Goal: Task Accomplishment & Management: Manage account settings

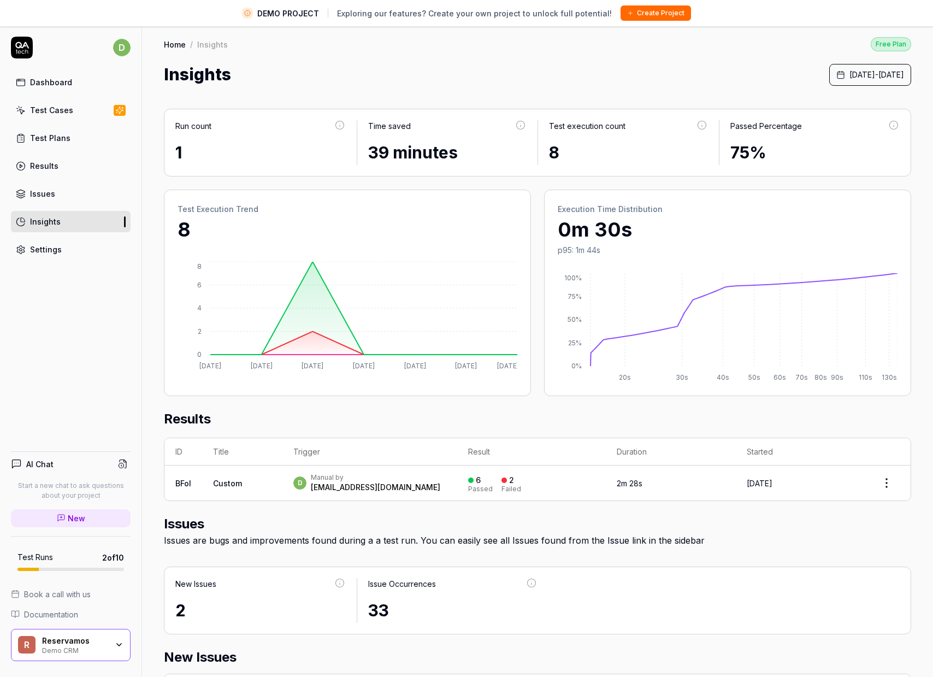
click at [67, 244] on link "Settings" at bounding box center [71, 249] width 120 height 21
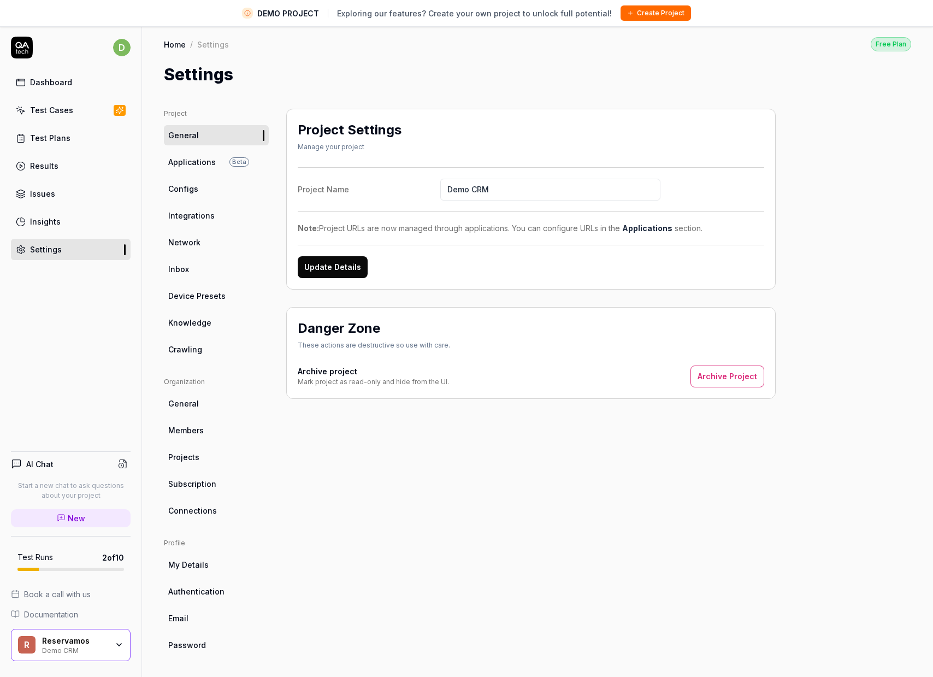
click at [102, 644] on div "Reservamos" at bounding box center [75, 641] width 66 height 10
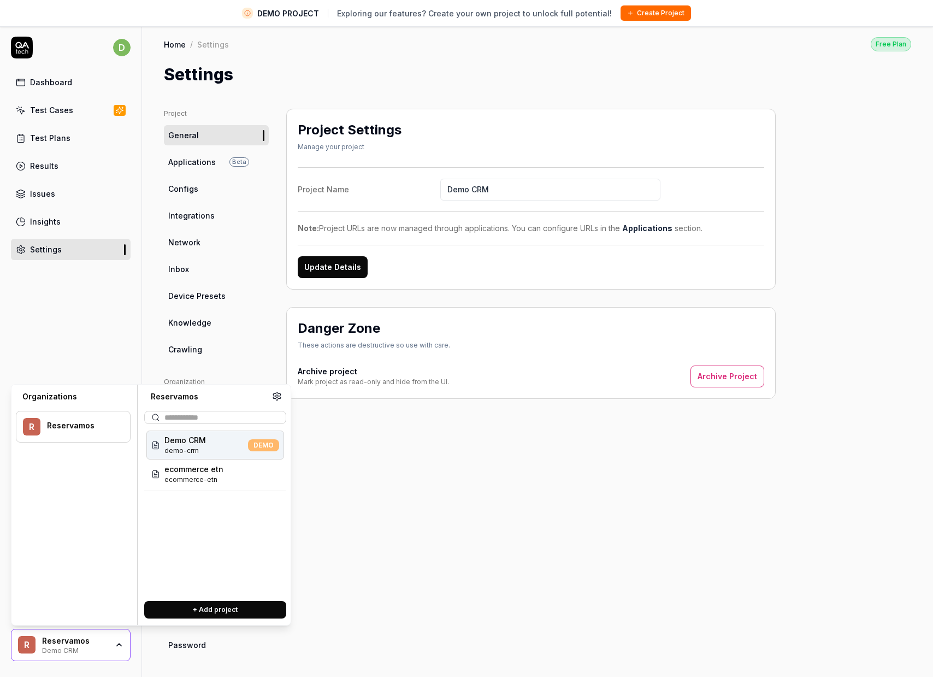
click at [517, 514] on div "Project Settings Manage your project Project Name Demo CRM Note: Project URLs a…" at bounding box center [530, 395] width 489 height 572
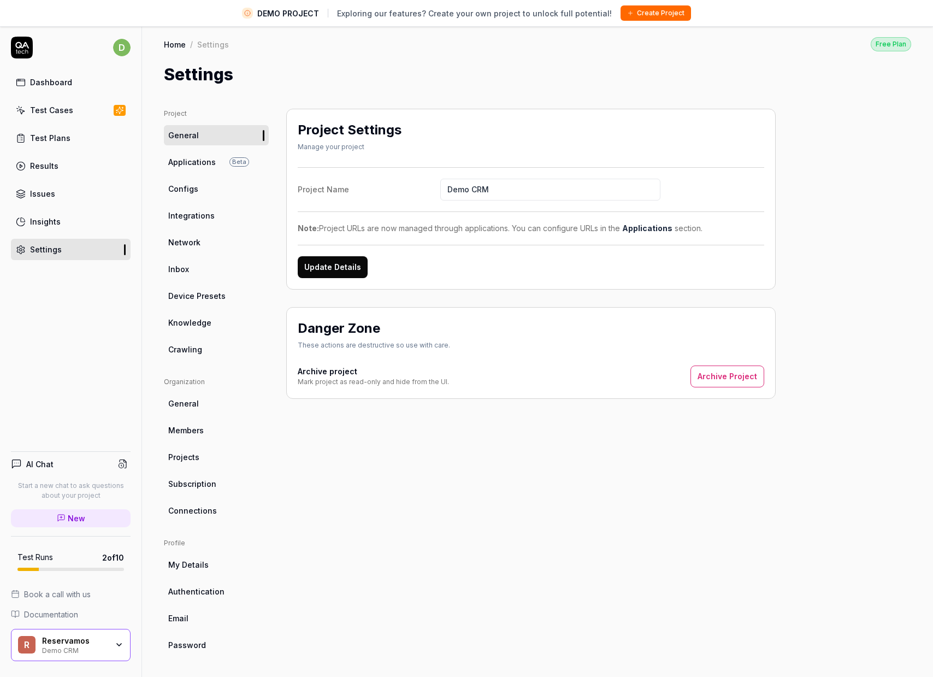
click at [710, 381] on button "Archive Project" at bounding box center [727, 376] width 74 height 22
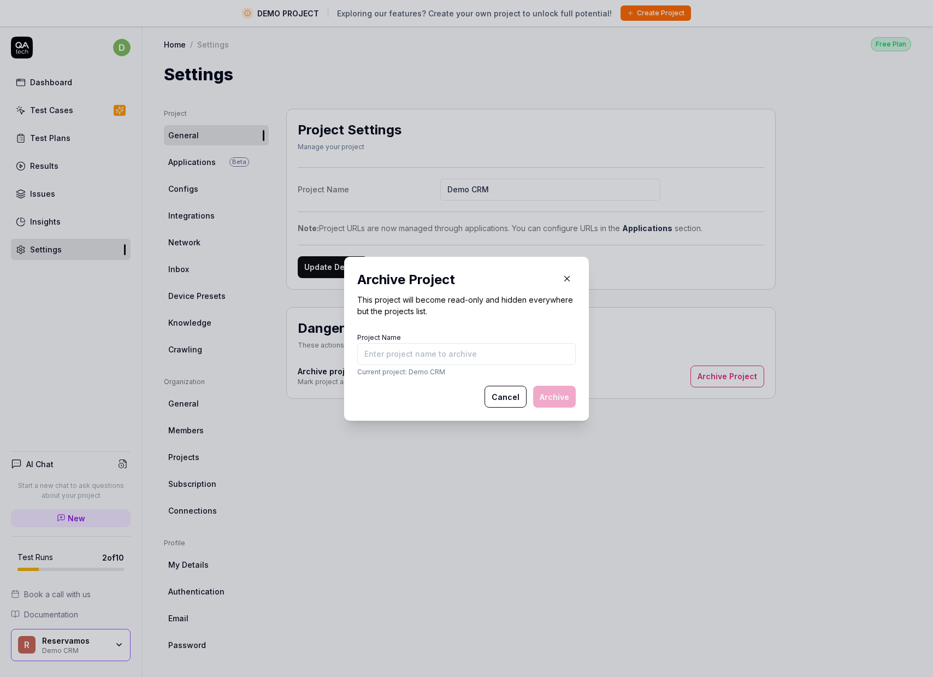
click at [431, 356] on input "Project Name" at bounding box center [466, 354] width 218 height 22
type input "Demo CRM"
click at [569, 396] on button "Archive" at bounding box center [554, 397] width 43 height 22
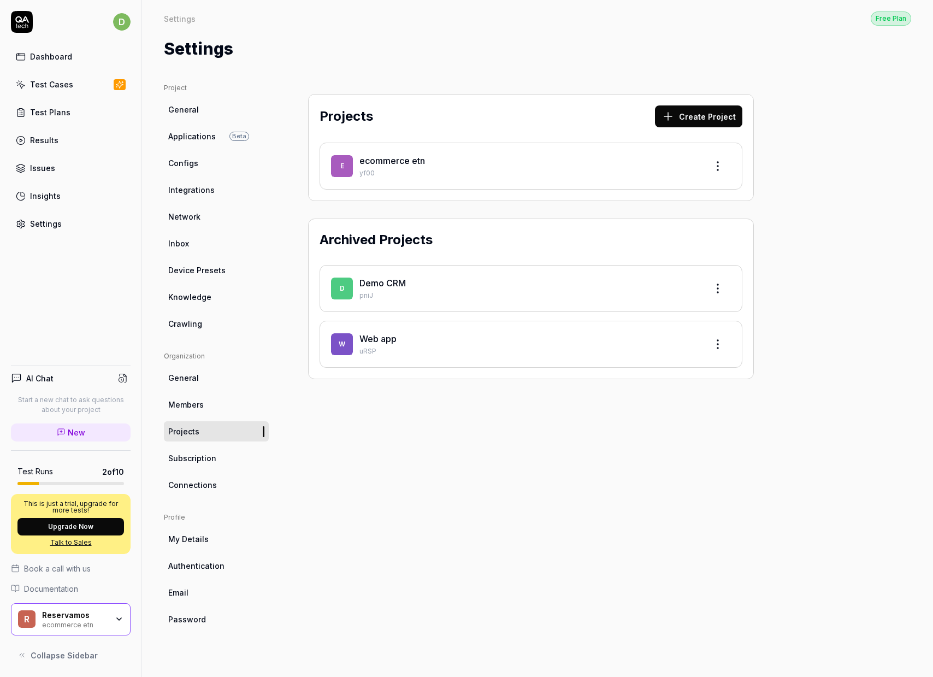
click at [64, 623] on div "ecommerce etn" at bounding box center [75, 623] width 66 height 9
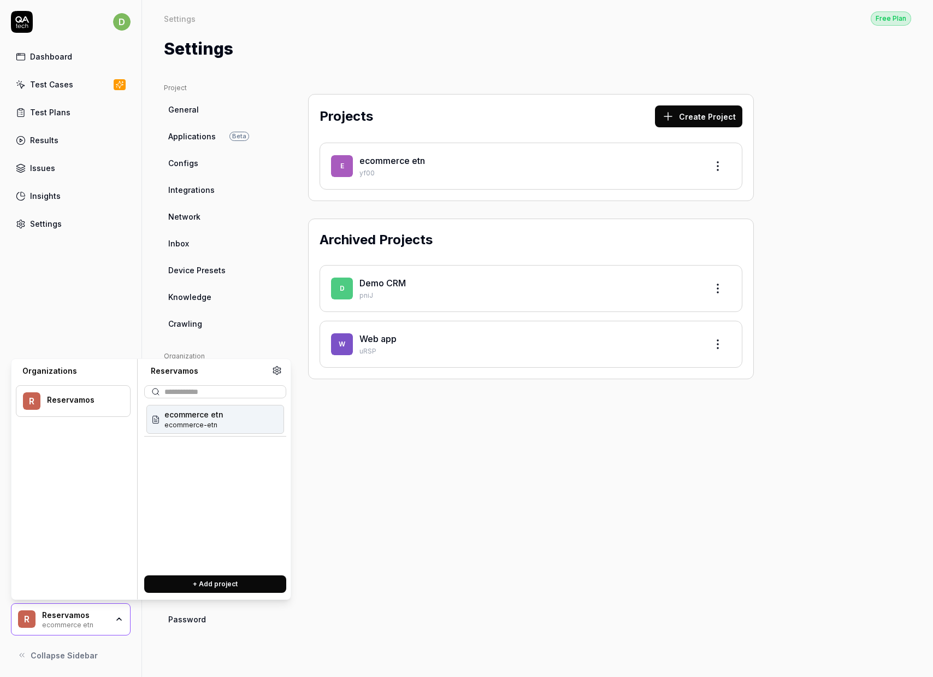
click at [203, 426] on span "ecommerce-etn" at bounding box center [193, 425] width 59 height 10
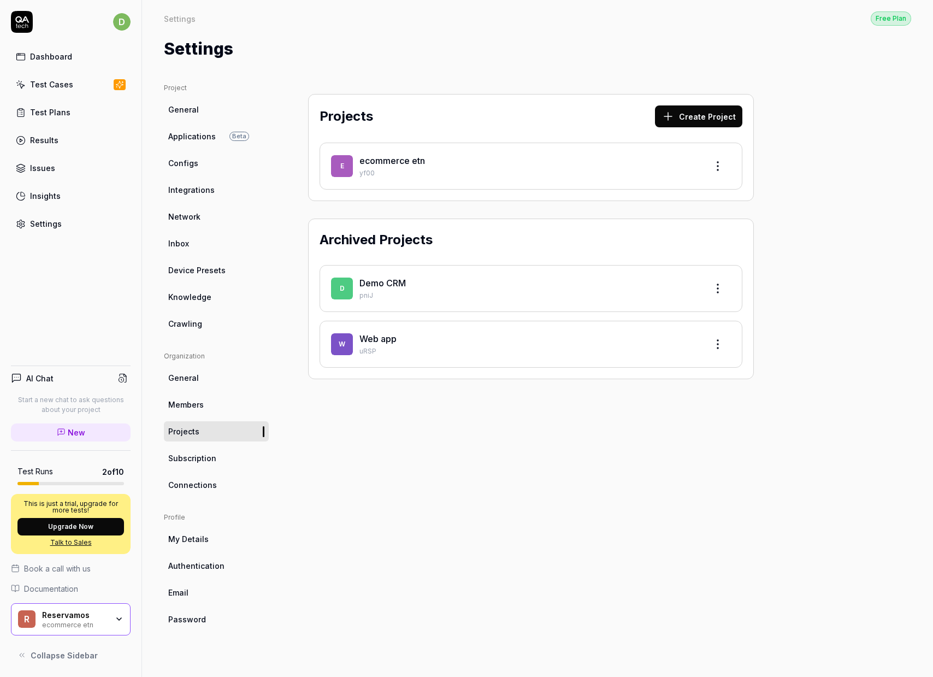
click at [195, 422] on link "Projects" at bounding box center [216, 431] width 105 height 20
click at [472, 453] on div "Projects Create Project e ecommerce etn yf00 Archived Projects D Demo CRM pniJ …" at bounding box center [530, 369] width 489 height 572
click at [716, 348] on html "d Dashboard Test Cases Test Plans Results Issues Insights Settings AI Chat Star…" at bounding box center [466, 338] width 933 height 677
click at [656, 369] on span "Options" at bounding box center [646, 369] width 31 height 11
click at [547, 445] on div "Projects Create Project e ecommerce etn yf00 Archived Projects D Demo CRM pniJ …" at bounding box center [530, 369] width 489 height 572
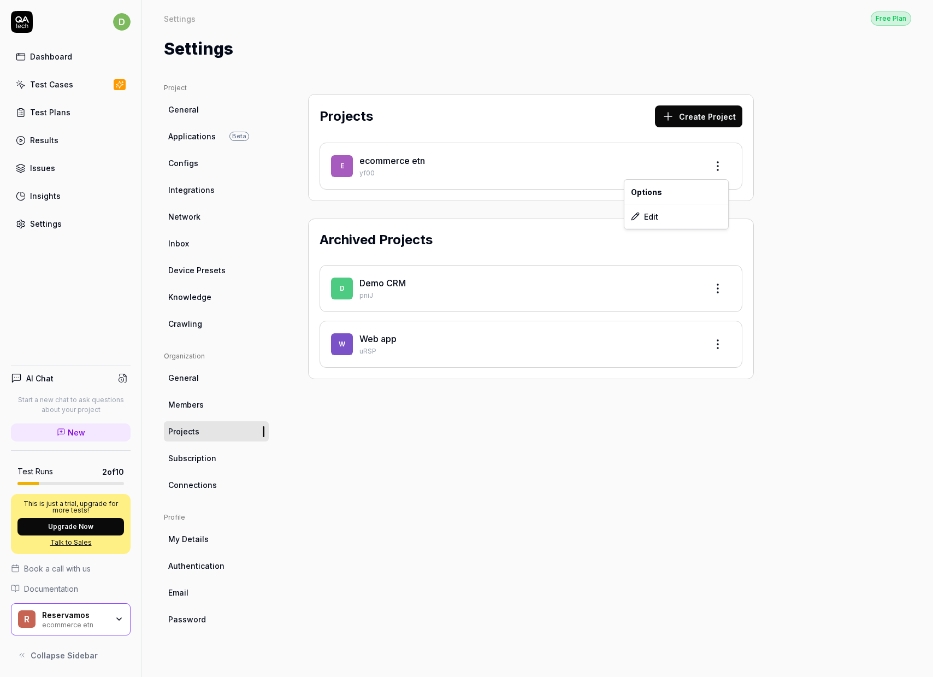
click at [720, 162] on html "d Dashboard Test Cases Test Plans Results Issues Insights Settings AI Chat Star…" at bounding box center [466, 338] width 933 height 677
click at [399, 175] on html "d Dashboard Test Cases Test Plans Results Issues Insights Settings AI Chat Star…" at bounding box center [466, 338] width 933 height 677
click at [388, 163] on link "ecommerce etn" at bounding box center [392, 160] width 66 height 11
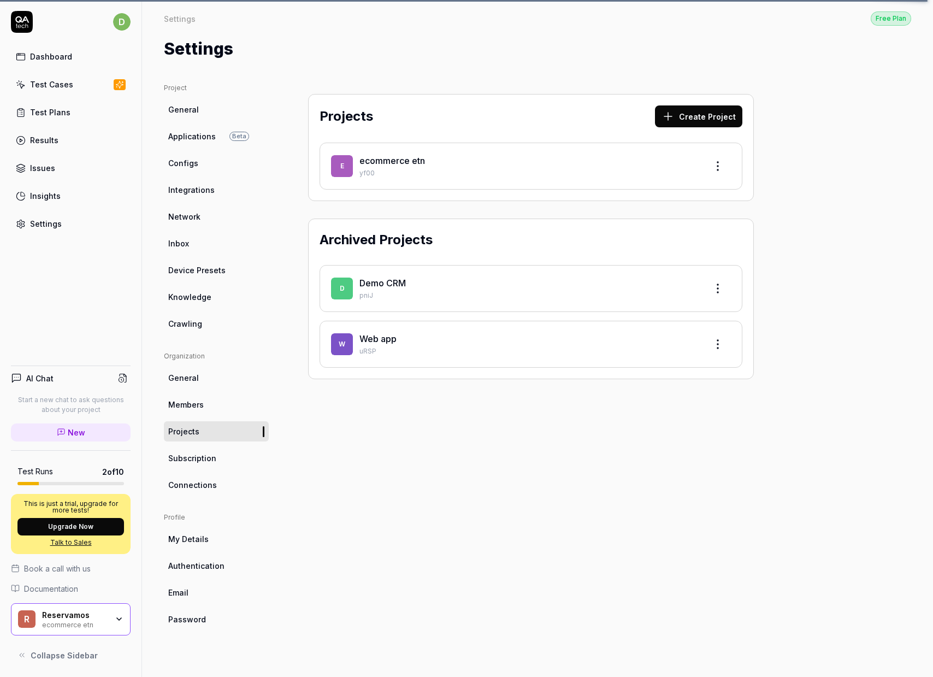
click at [71, 100] on div "Dashboard Test Cases Test Plans Results Issues Insights Settings" at bounding box center [71, 140] width 120 height 188
click at [71, 108] on link "Test Plans" at bounding box center [71, 112] width 120 height 21
click at [67, 116] on div "Test Plans" at bounding box center [50, 111] width 40 height 11
click at [56, 139] on div "Results" at bounding box center [44, 139] width 28 height 11
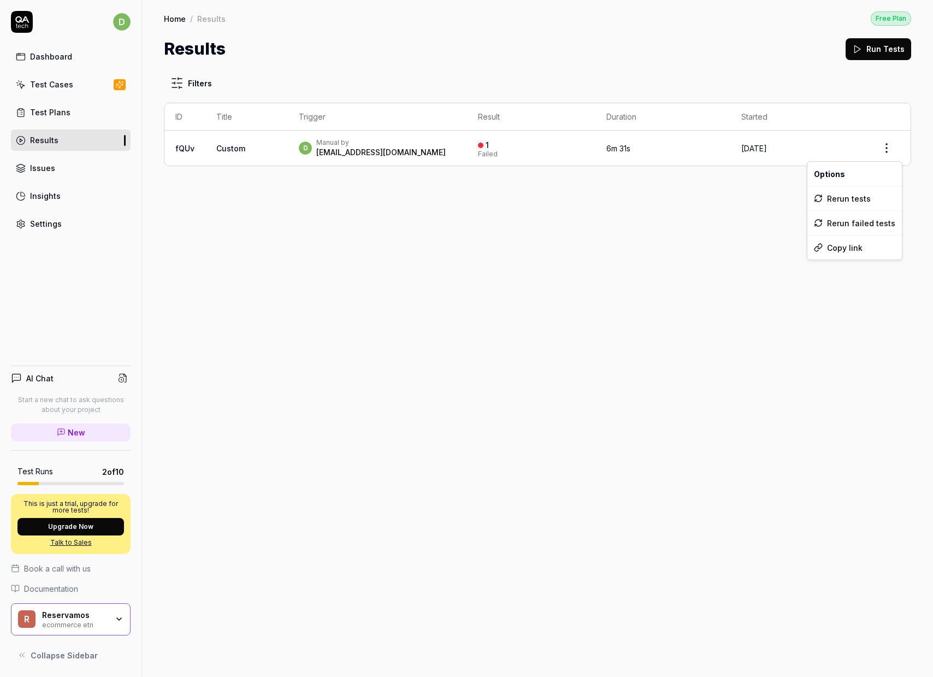
click at [879, 147] on html "d Dashboard Test Cases Test Plans Results Issues Insights Settings AI Chat Star…" at bounding box center [466, 338] width 933 height 677
click at [485, 177] on html "d Dashboard Test Cases Test Plans Results Issues Insights Settings AI Chat Star…" at bounding box center [466, 338] width 933 height 677
click at [319, 143] on div "Manual by" at bounding box center [380, 142] width 129 height 9
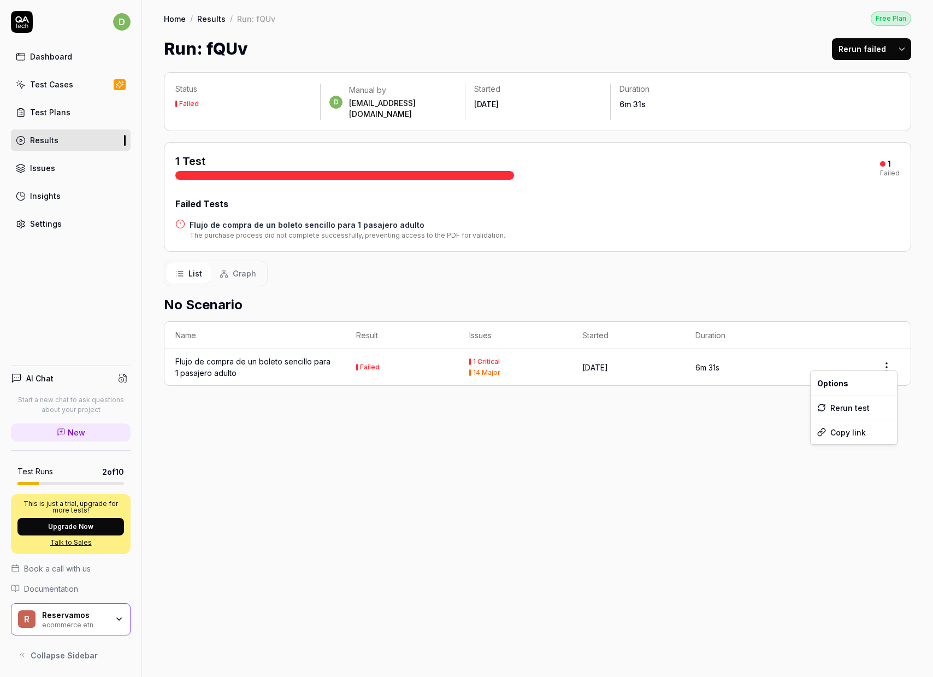
click at [887, 358] on html "d Dashboard Test Cases Test Plans Results Issues Insights Settings AI Chat Star…" at bounding box center [466, 338] width 933 height 677
click at [855, 405] on div "Rerun test" at bounding box center [853, 407] width 86 height 24
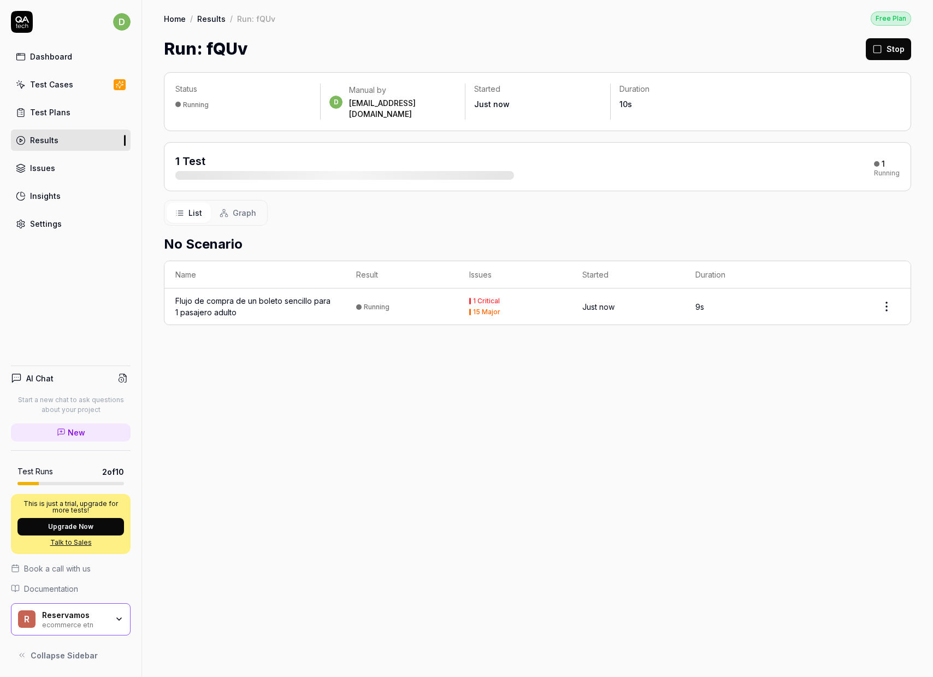
click at [261, 295] on div "Flujo de compra de un boleto sencillo para 1 pasajero adulto" at bounding box center [254, 306] width 159 height 23
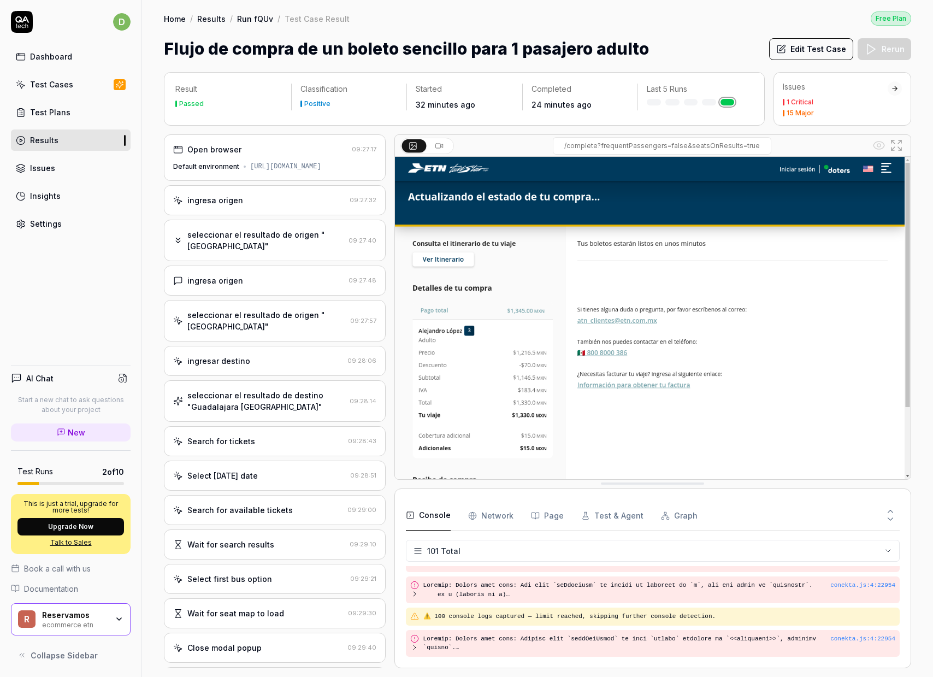
click at [103, 618] on div "Reservamos" at bounding box center [75, 615] width 66 height 10
click at [115, 292] on div "d Dashboard Test Cases Test Plans Results Issues Insights Settings AI Chat Star…" at bounding box center [71, 338] width 142 height 677
click at [49, 221] on div "Settings" at bounding box center [46, 223] width 32 height 11
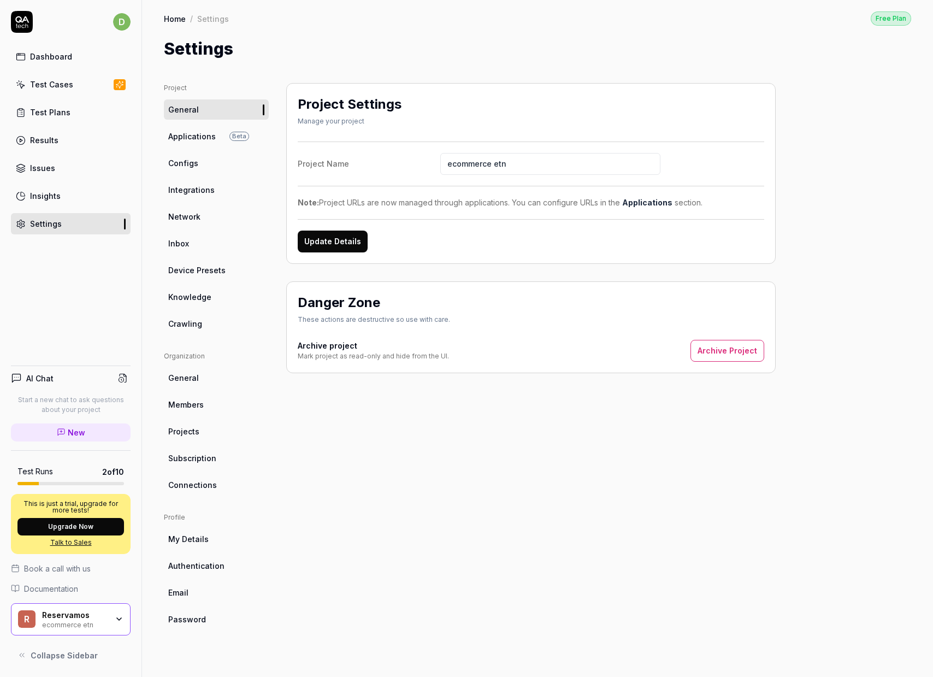
click at [211, 319] on link "Crawling" at bounding box center [216, 323] width 105 height 20
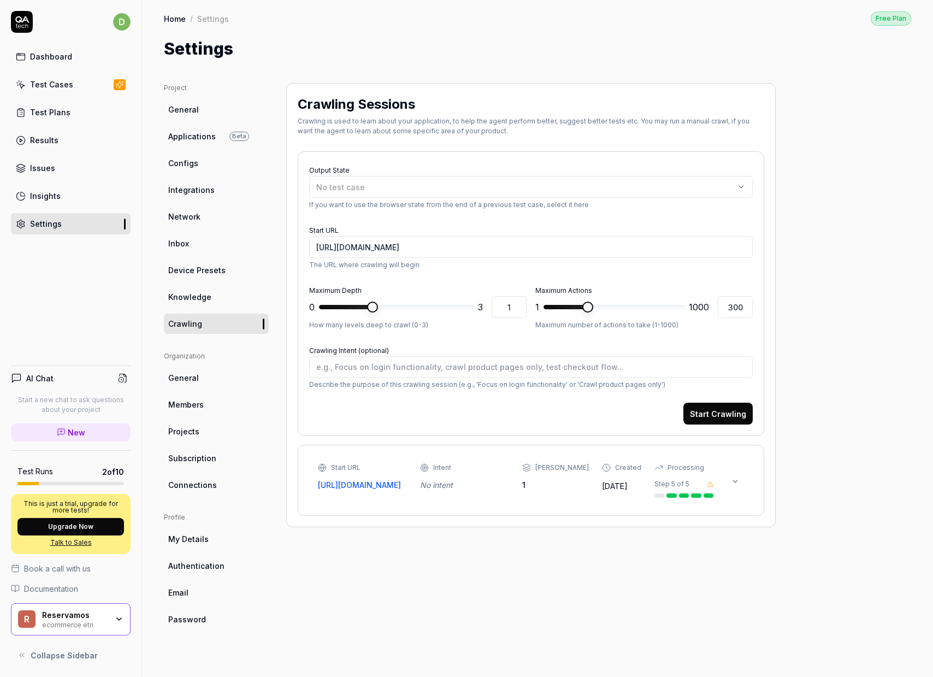
click at [733, 485] on icon at bounding box center [735, 481] width 9 height 9
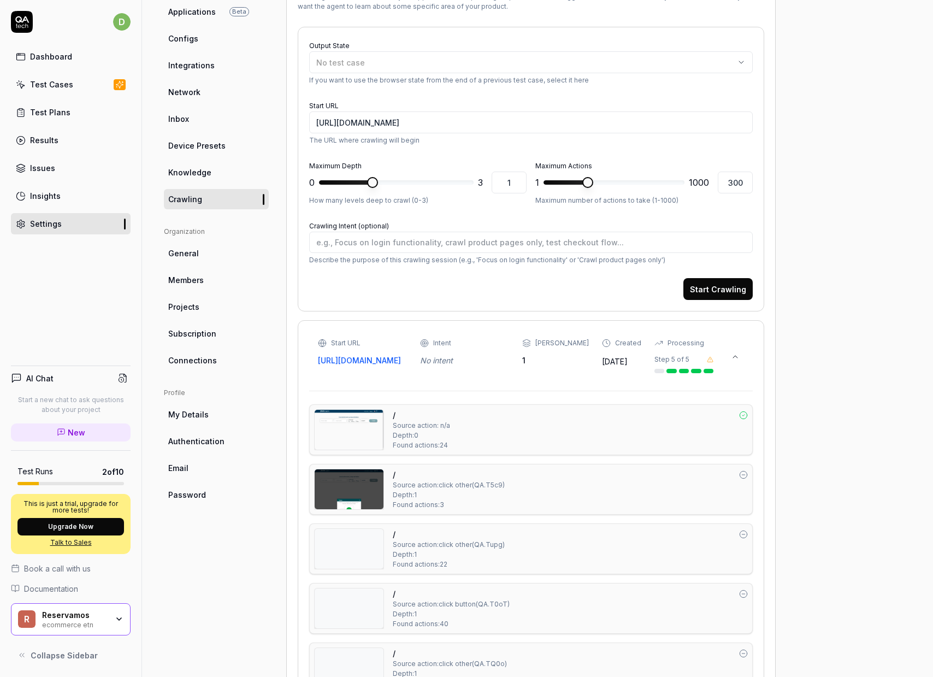
scroll to position [115, 0]
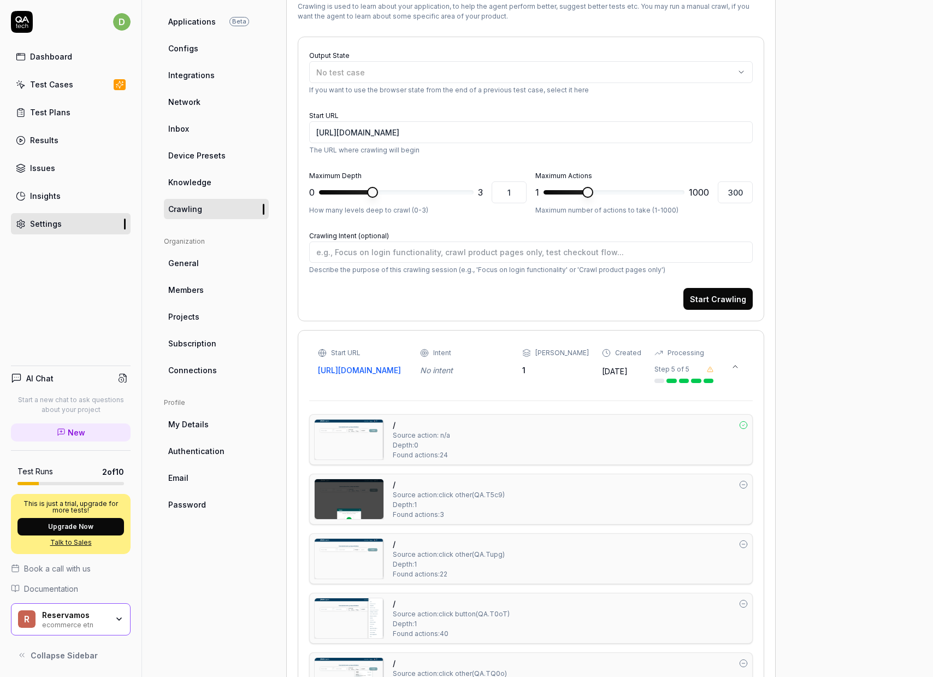
click at [210, 324] on link "Projects" at bounding box center [216, 316] width 105 height 20
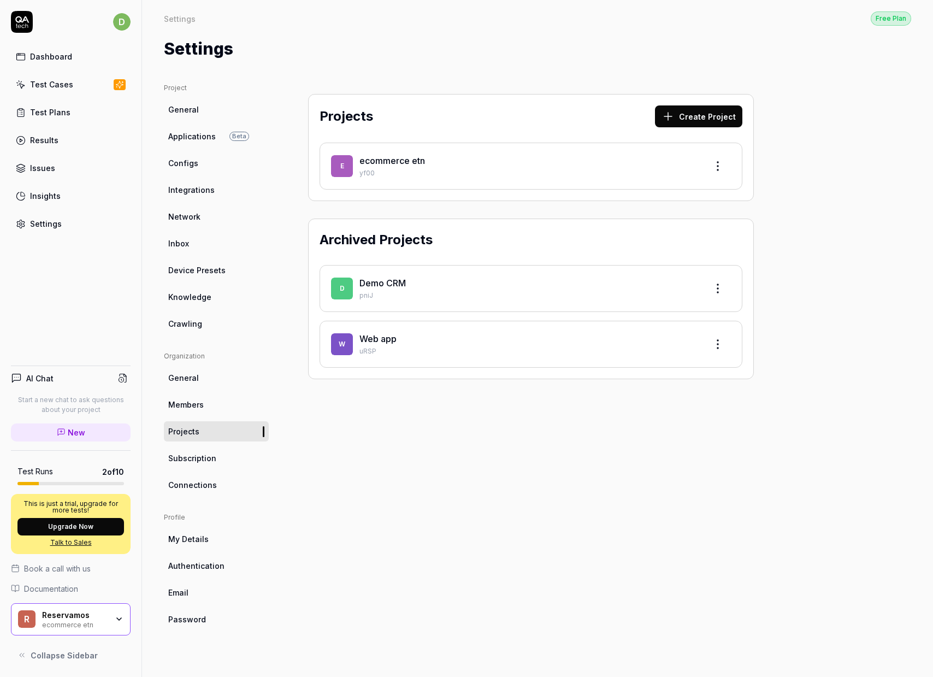
click at [216, 454] on link "Subscription" at bounding box center [216, 458] width 105 height 20
